Goal: Transaction & Acquisition: Purchase product/service

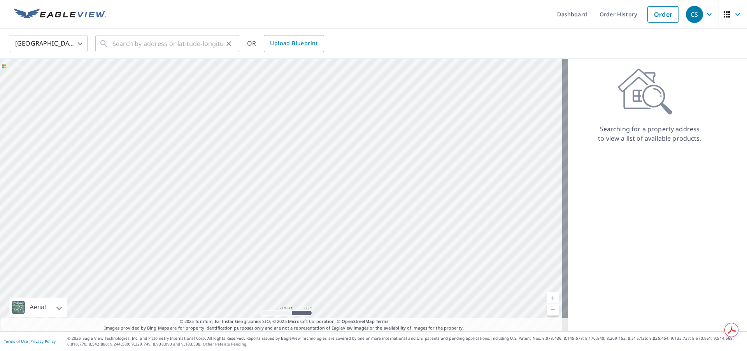
click at [108, 44] on icon at bounding box center [103, 43] width 9 height 9
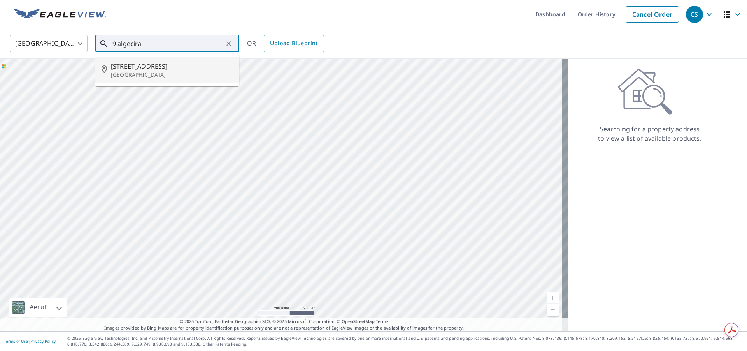
click at [137, 72] on p "[GEOGRAPHIC_DATA]" at bounding box center [172, 75] width 122 height 8
type input "[STREET_ADDRESS]"
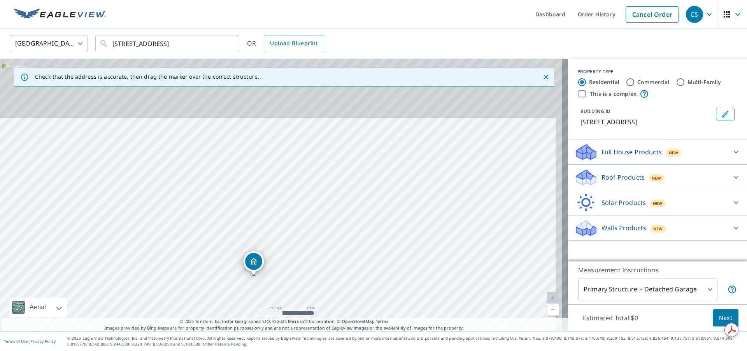
drag, startPoint x: 351, startPoint y: 174, endPoint x: 336, endPoint y: 260, distance: 87.0
click at [336, 260] on div "[STREET_ADDRESS]" at bounding box center [284, 195] width 568 height 272
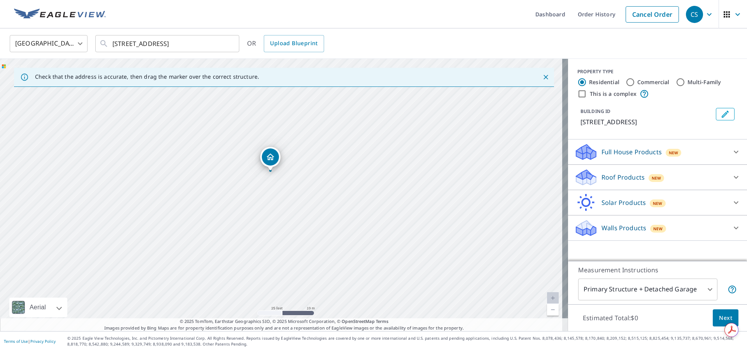
drag, startPoint x: 346, startPoint y: 158, endPoint x: 348, endPoint y: 145, distance: 13.8
click at [348, 147] on div "[STREET_ADDRESS]" at bounding box center [284, 195] width 568 height 272
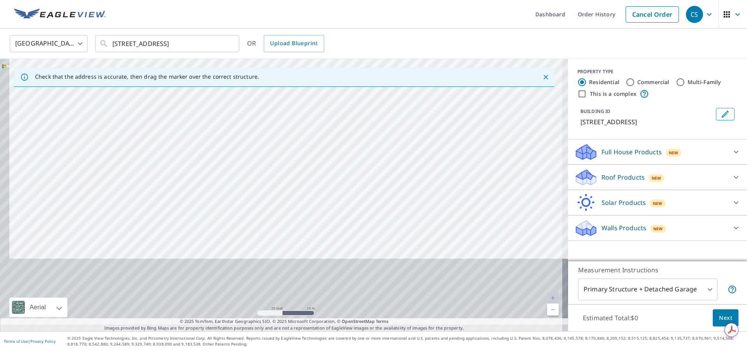
click at [346, 112] on div "[STREET_ADDRESS]" at bounding box center [284, 195] width 568 height 272
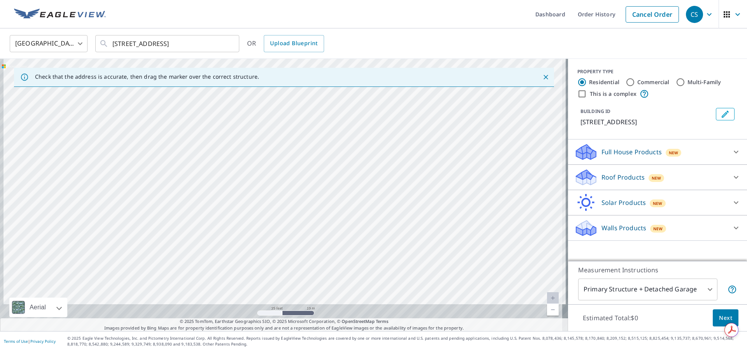
drag, startPoint x: 337, startPoint y: 183, endPoint x: 341, endPoint y: 136, distance: 47.6
click at [341, 136] on div "[STREET_ADDRESS]" at bounding box center [284, 195] width 568 height 272
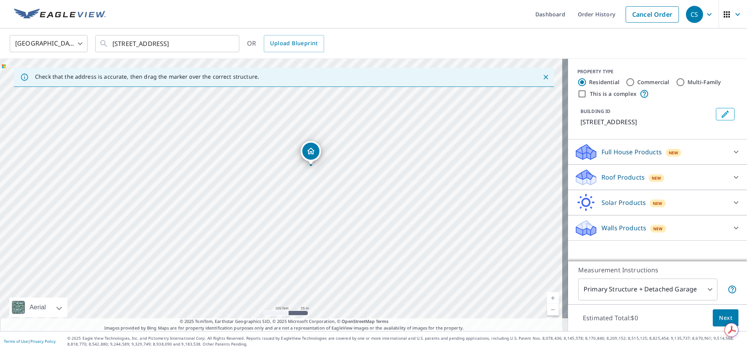
drag, startPoint x: 343, startPoint y: 117, endPoint x: 339, endPoint y: 181, distance: 63.9
click at [339, 181] on div "[STREET_ADDRESS]" at bounding box center [284, 195] width 568 height 272
drag, startPoint x: 366, startPoint y: 285, endPoint x: 370, endPoint y: 210, distance: 74.8
click at [370, 210] on div "[STREET_ADDRESS]" at bounding box center [284, 195] width 568 height 272
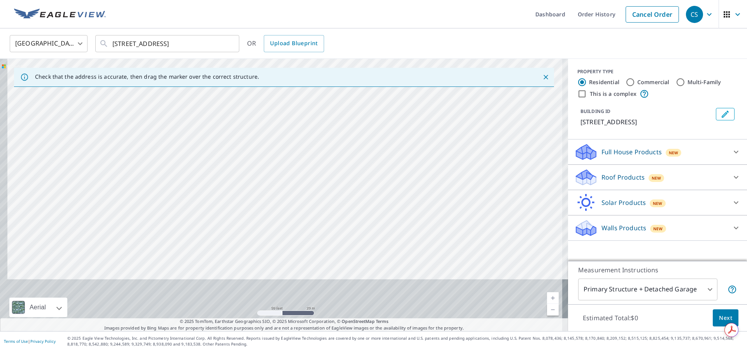
drag, startPoint x: 354, startPoint y: 214, endPoint x: 356, endPoint y: 204, distance: 10.3
click at [356, 204] on div "[STREET_ADDRESS]" at bounding box center [284, 195] width 568 height 272
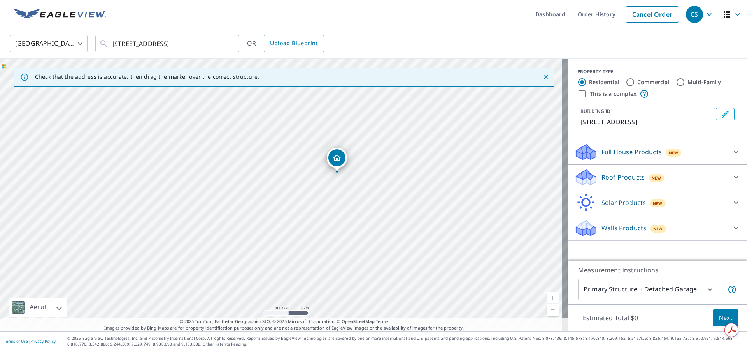
click at [376, 211] on div "[STREET_ADDRESS]" at bounding box center [284, 195] width 568 height 272
click at [374, 214] on div "[STREET_ADDRESS]" at bounding box center [284, 195] width 568 height 272
click at [732, 182] on icon at bounding box center [736, 176] width 9 height 9
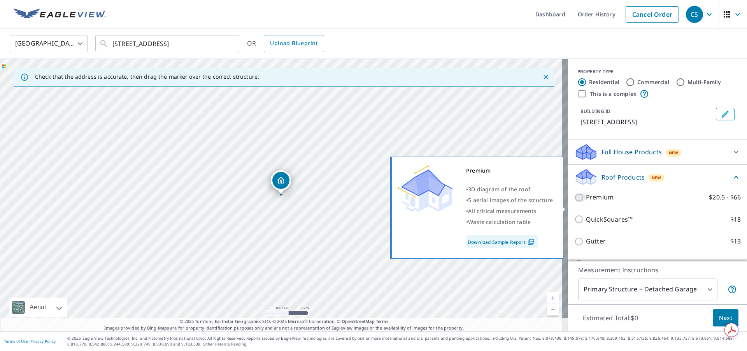
click at [574, 202] on input "Premium $20.5 - $66" at bounding box center [580, 197] width 12 height 9
checkbox input "true"
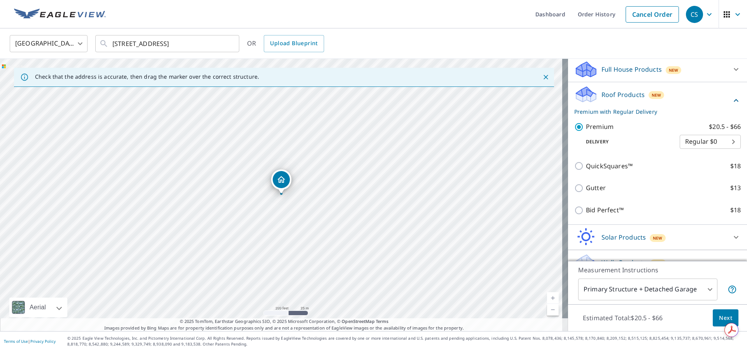
scroll to position [106, 0]
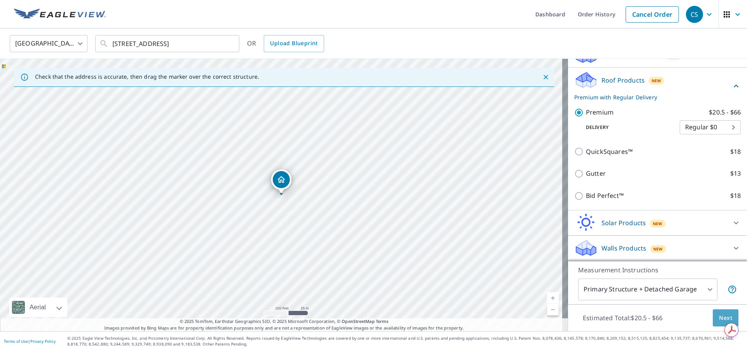
click at [720, 318] on span "Next" at bounding box center [725, 318] width 13 height 10
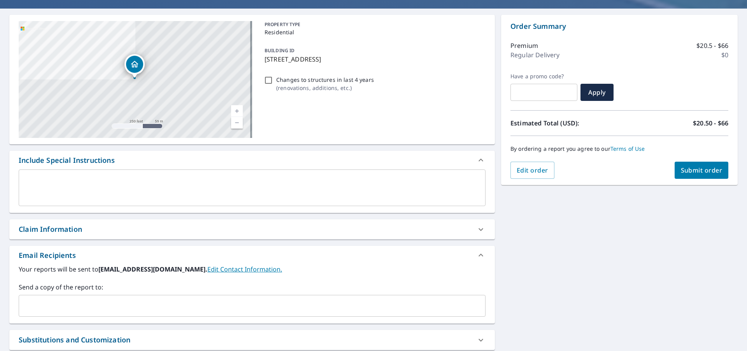
scroll to position [78, 0]
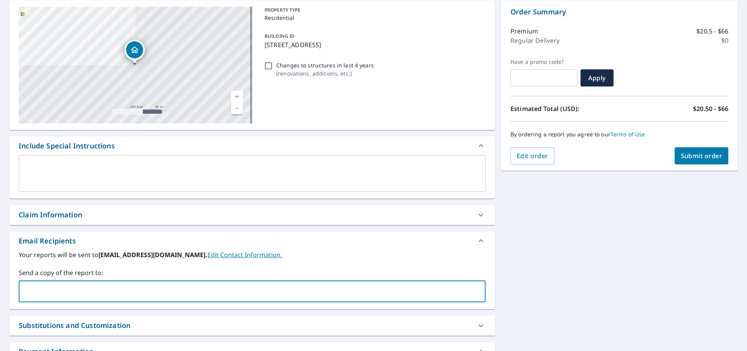
click at [25, 291] on input "text" at bounding box center [246, 291] width 448 height 15
type input "[PERSON_NAME][EMAIL_ADDRESS][DOMAIN_NAME]"
click at [692, 156] on span "Submit order" at bounding box center [702, 155] width 42 height 9
